Goal: Task Accomplishment & Management: Use online tool/utility

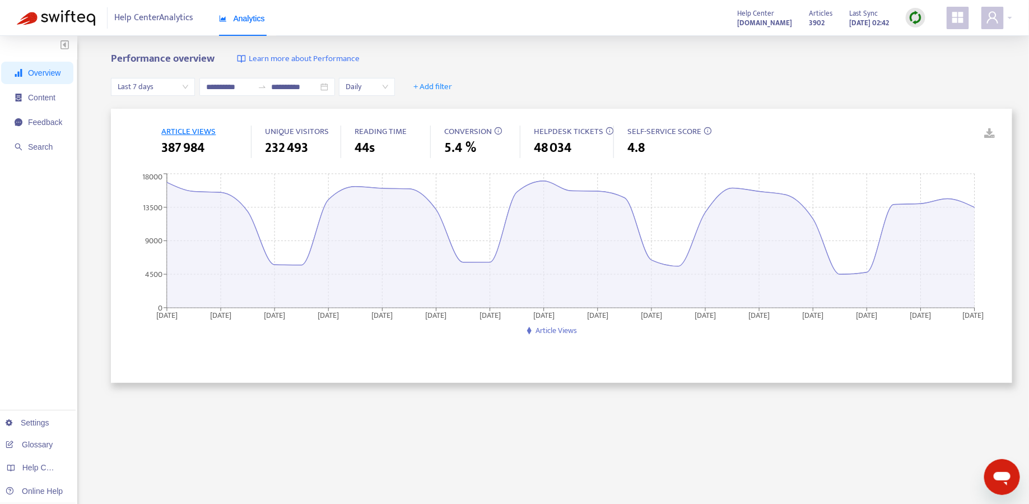
click at [748, 23] on strong "[DOMAIN_NAME]" at bounding box center [764, 23] width 55 height 12
click at [1006, 17] on div at bounding box center [997, 18] width 31 height 22
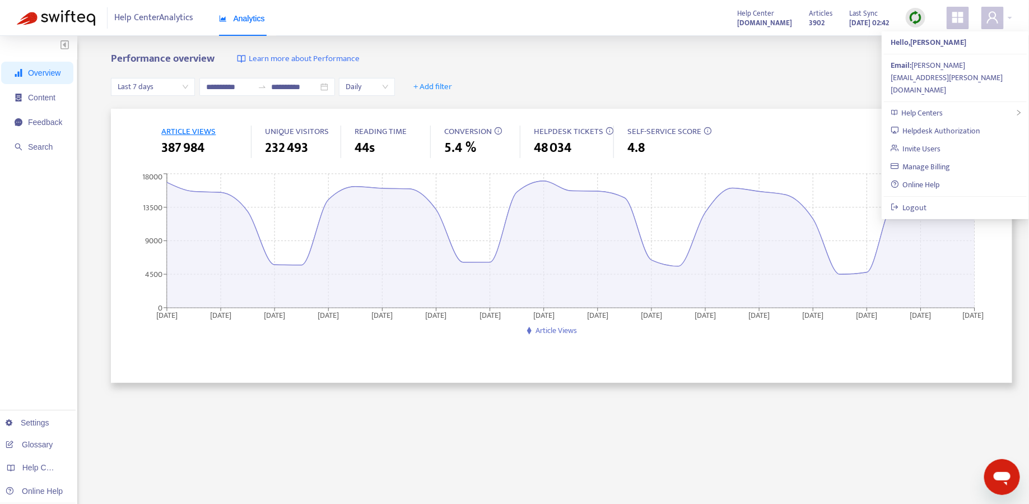
click at [734, 61] on div "Performance overview Learn more about Performance" at bounding box center [562, 59] width 902 height 13
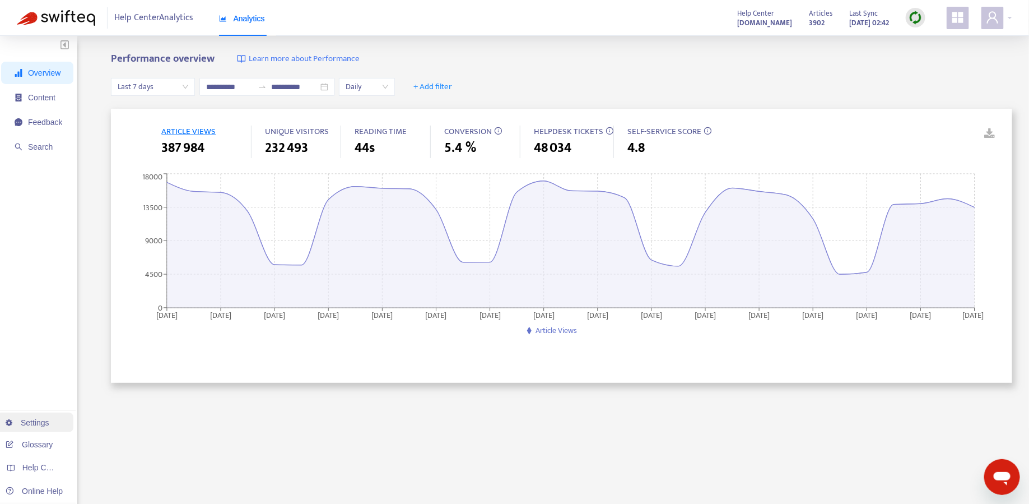
click at [33, 420] on link "Settings" at bounding box center [28, 422] width 44 height 9
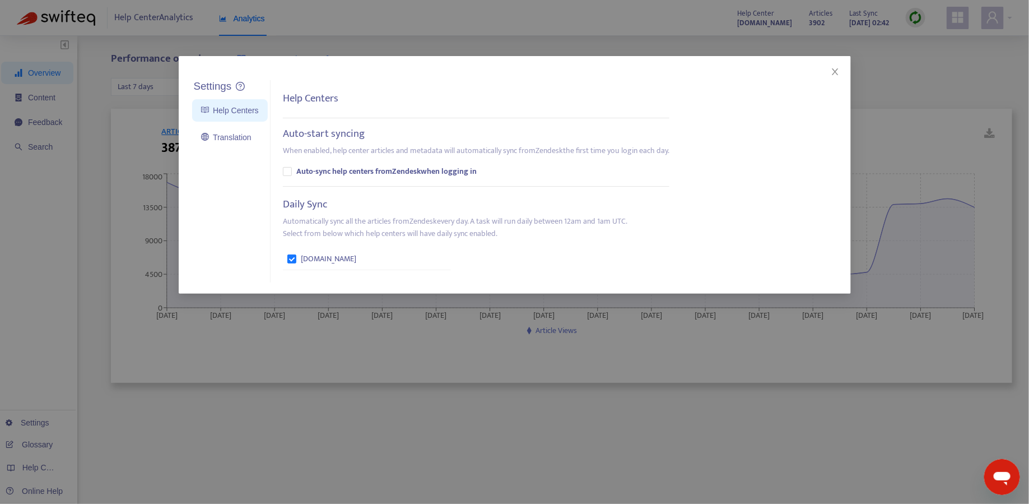
click at [7, 327] on div "Settings Help Centers Translation Settings Help Centers Auto-start syncing When…" at bounding box center [514, 252] width 1029 height 504
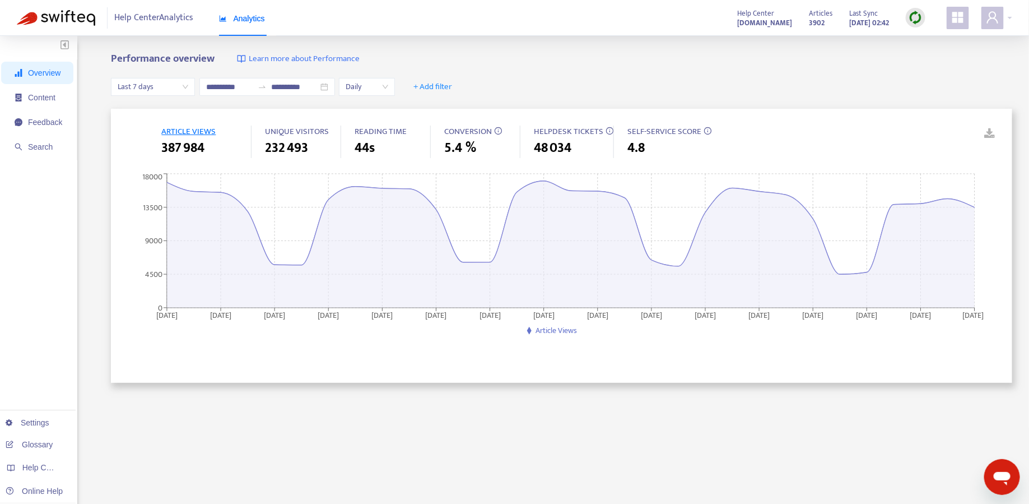
click at [959, 20] on icon "appstore" at bounding box center [958, 17] width 11 height 11
click at [987, 20] on icon "user" at bounding box center [992, 17] width 13 height 13
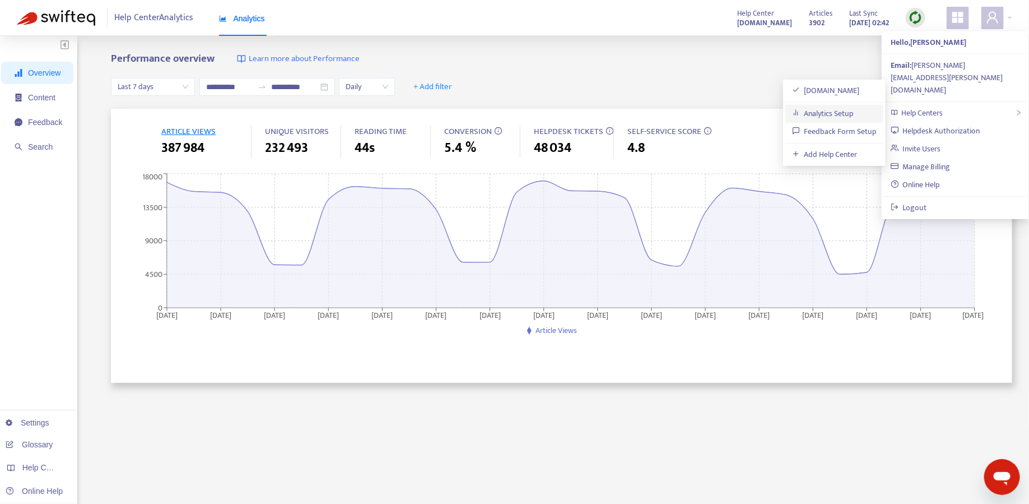
click at [854, 113] on link "Analytics Setup" at bounding box center [823, 113] width 62 height 13
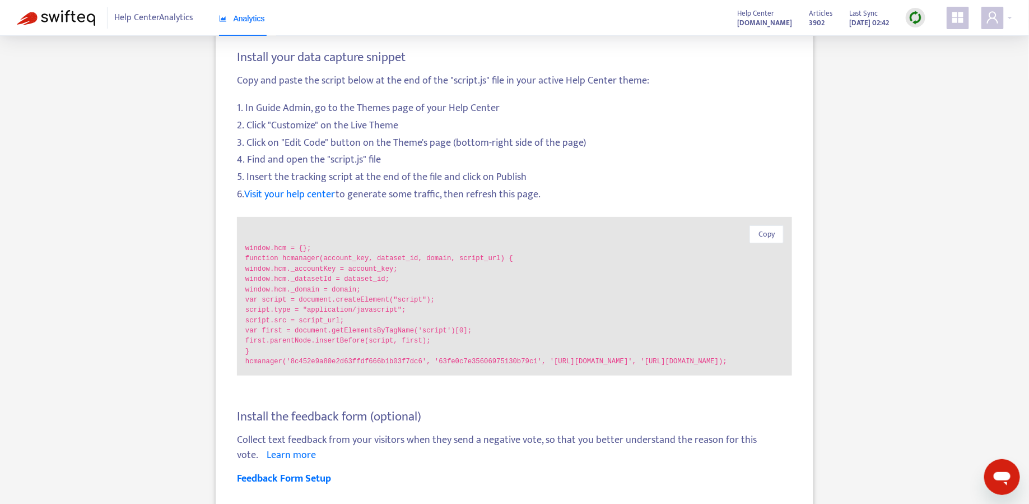
scroll to position [85, 0]
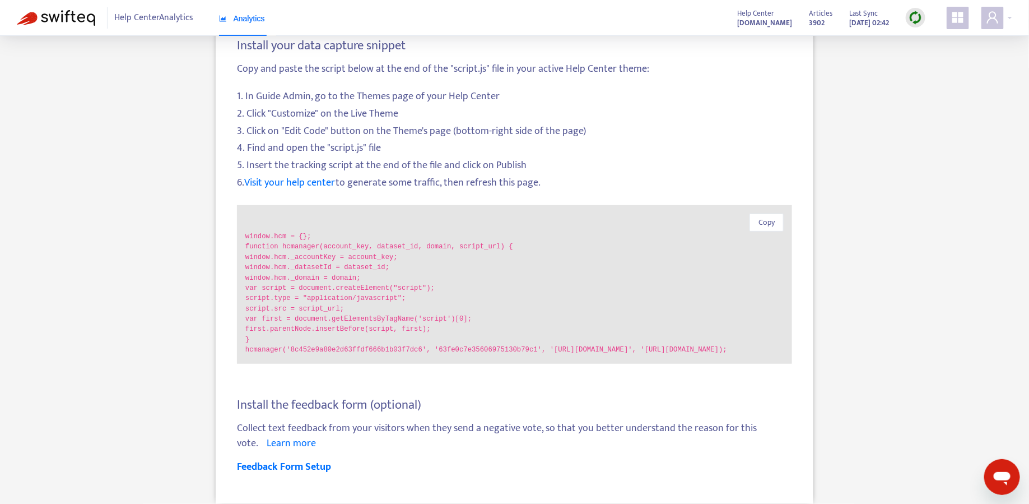
click at [276, 252] on code "window.hcm._accountKey = account_key;" at bounding box center [514, 257] width 539 height 10
click at [769, 205] on div "Copy window.hcm = {}; function hcmanager(account_key, dataset_id, domain, scrip…" at bounding box center [514, 284] width 555 height 159
click at [767, 219] on button "Copy" at bounding box center [767, 223] width 34 height 18
click at [758, 214] on button "Copy" at bounding box center [767, 223] width 34 height 18
